Goal: Task Accomplishment & Management: Manage account settings

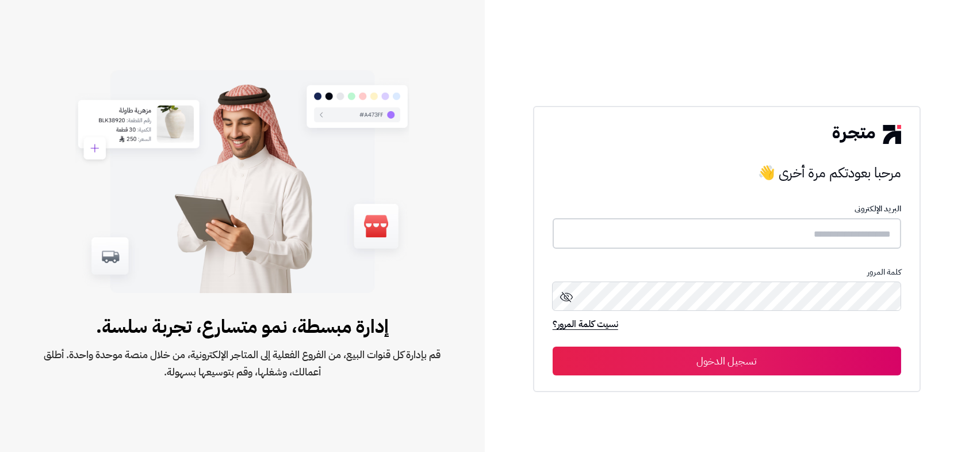
click at [843, 238] on input "text" at bounding box center [727, 233] width 349 height 30
click at [827, 230] on input "text" at bounding box center [727, 233] width 349 height 30
click at [836, 237] on input "text" at bounding box center [727, 233] width 349 height 30
type input "*"
type input "**********"
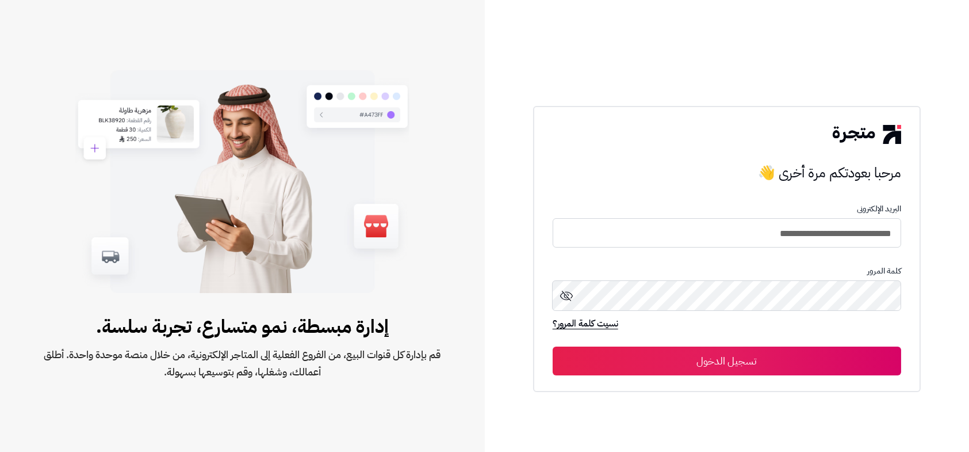
click at [561, 291] on icon at bounding box center [567, 296] width 14 height 14
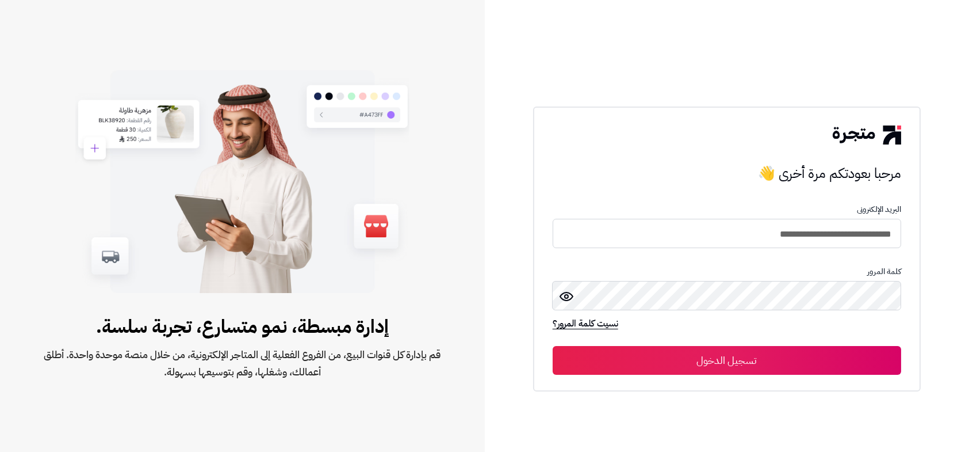
click at [564, 291] on icon at bounding box center [567, 296] width 14 height 14
click at [761, 361] on button "تسجيل الدخول" at bounding box center [727, 360] width 349 height 29
